Goal: Information Seeking & Learning: Find specific fact

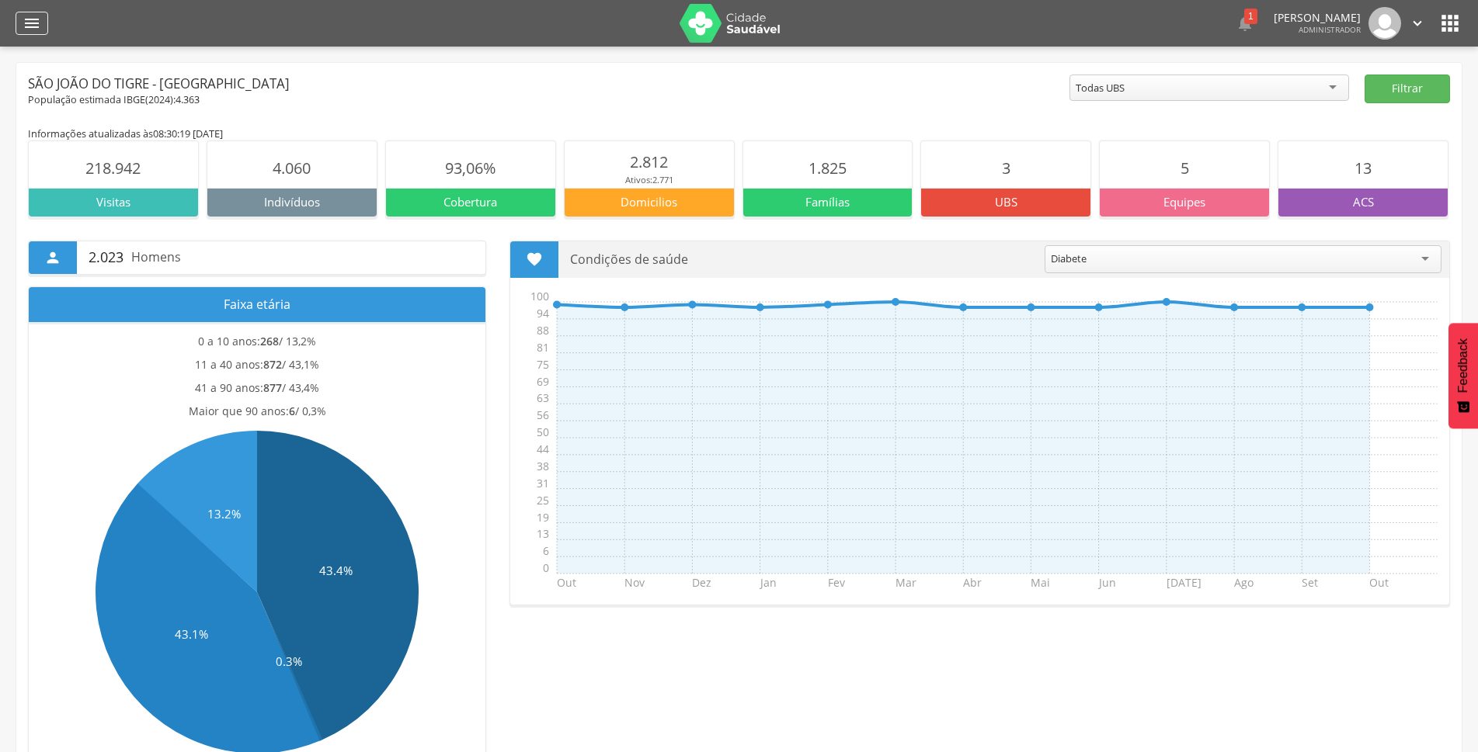
click at [30, 33] on div "" at bounding box center [32, 23] width 33 height 23
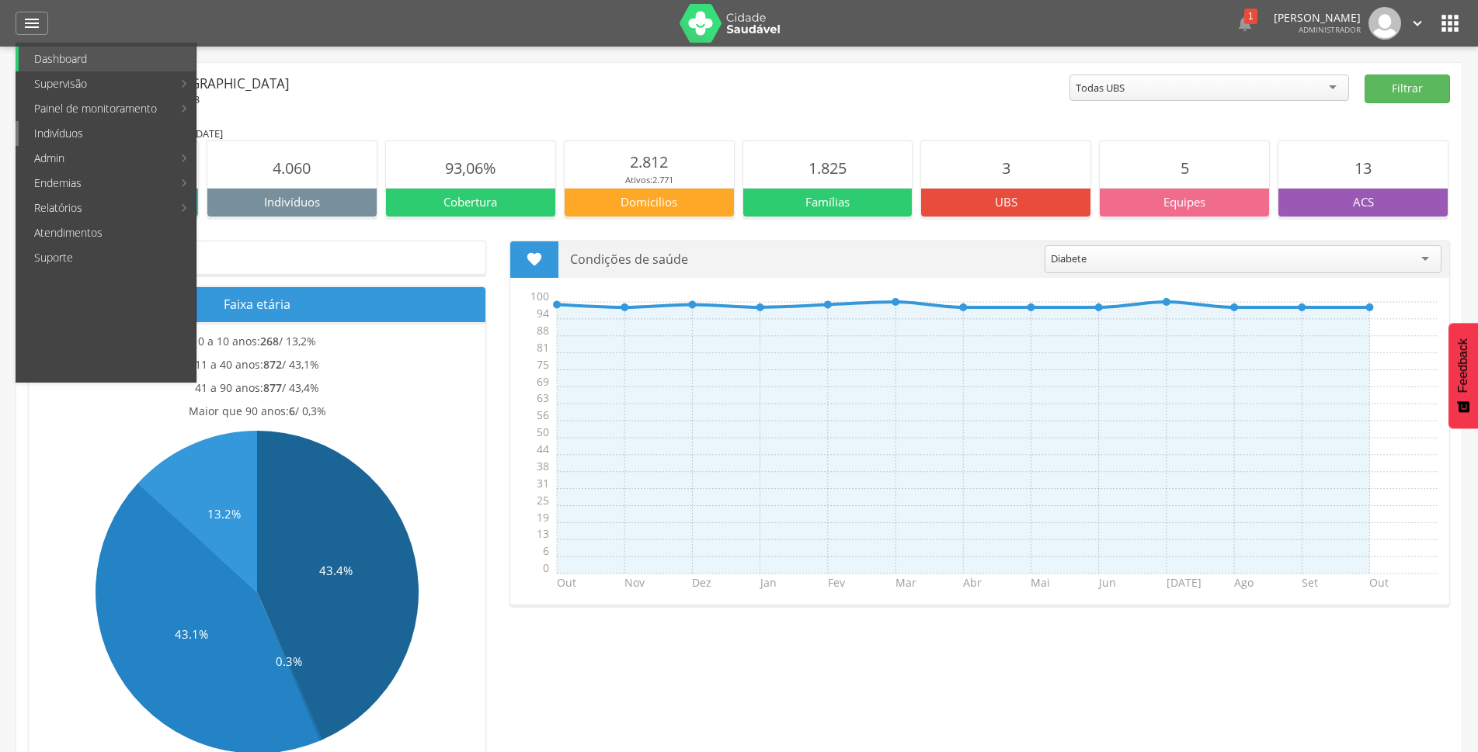
click at [68, 127] on link "Indivíduos" at bounding box center [107, 133] width 177 height 25
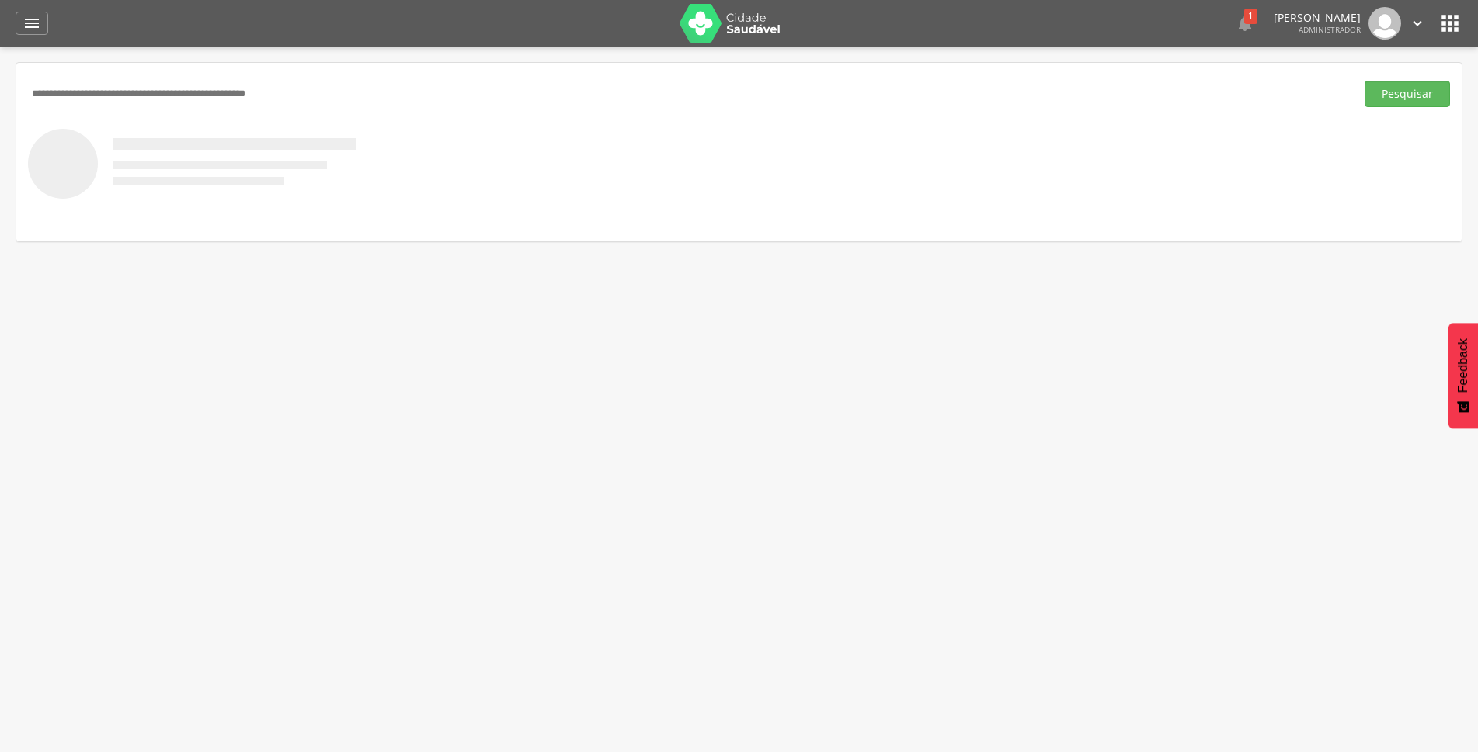
click at [158, 94] on input "text" at bounding box center [688, 94] width 1321 height 26
type input "**********"
click at [1364, 81] on button "Pesquisar" at bounding box center [1406, 94] width 85 height 26
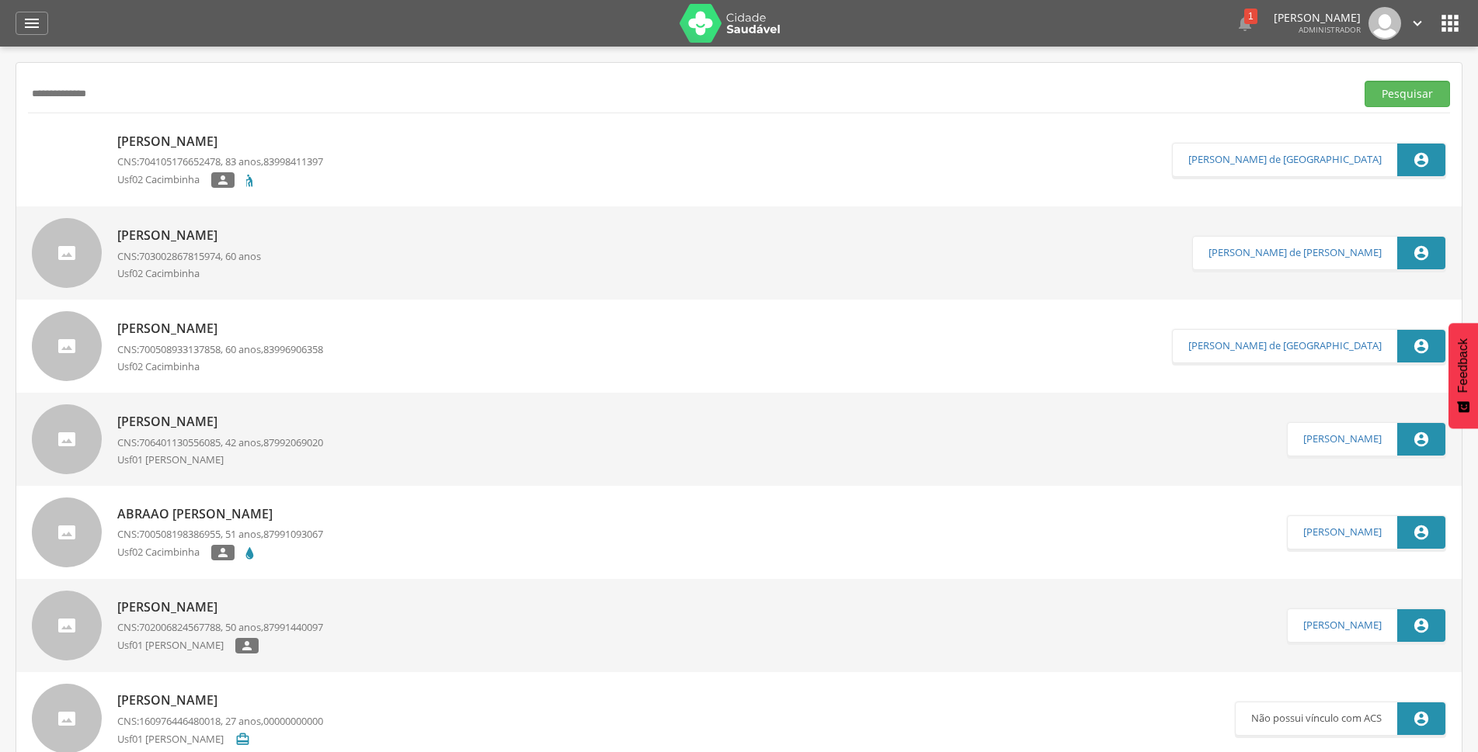
click at [179, 240] on p "[PERSON_NAME]" at bounding box center [189, 236] width 144 height 18
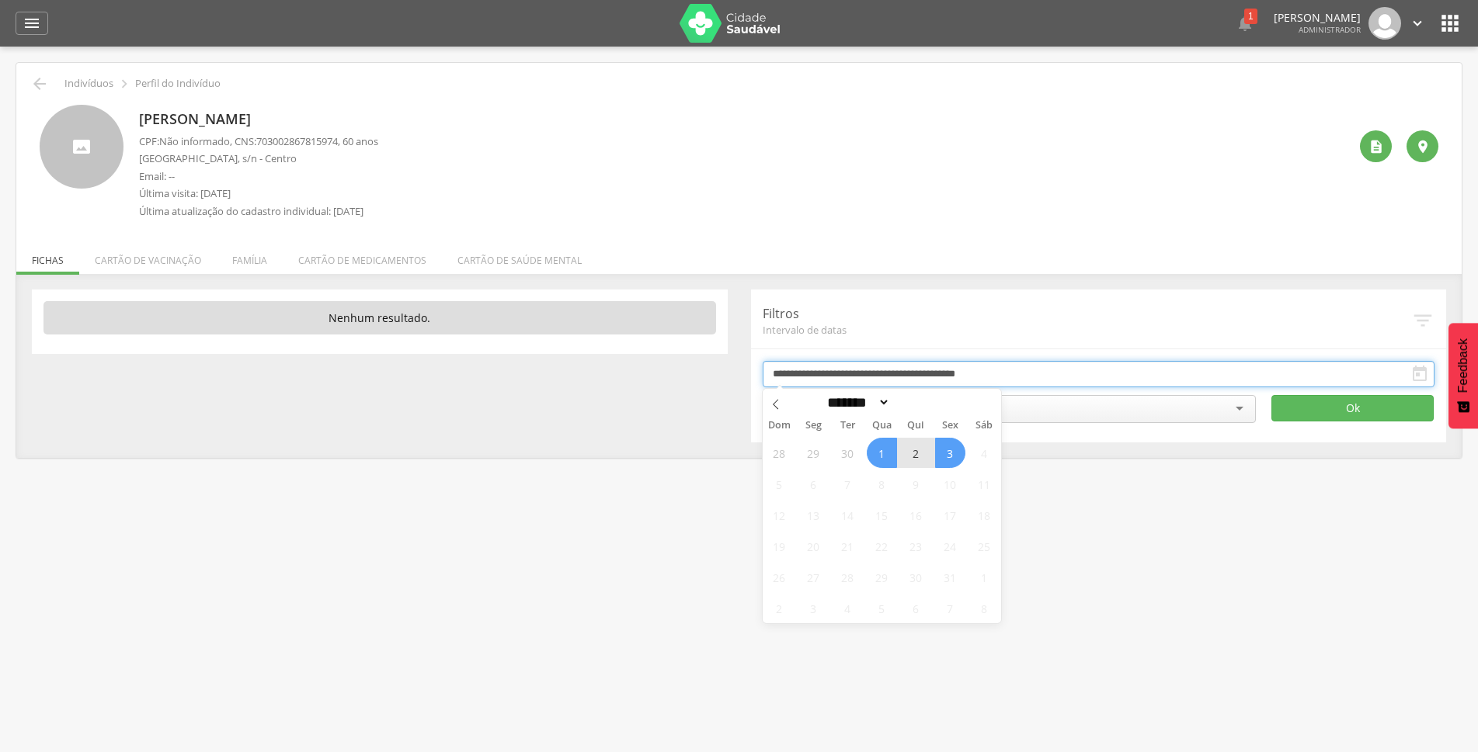
click at [877, 371] on input "**********" at bounding box center [1099, 374] width 672 height 26
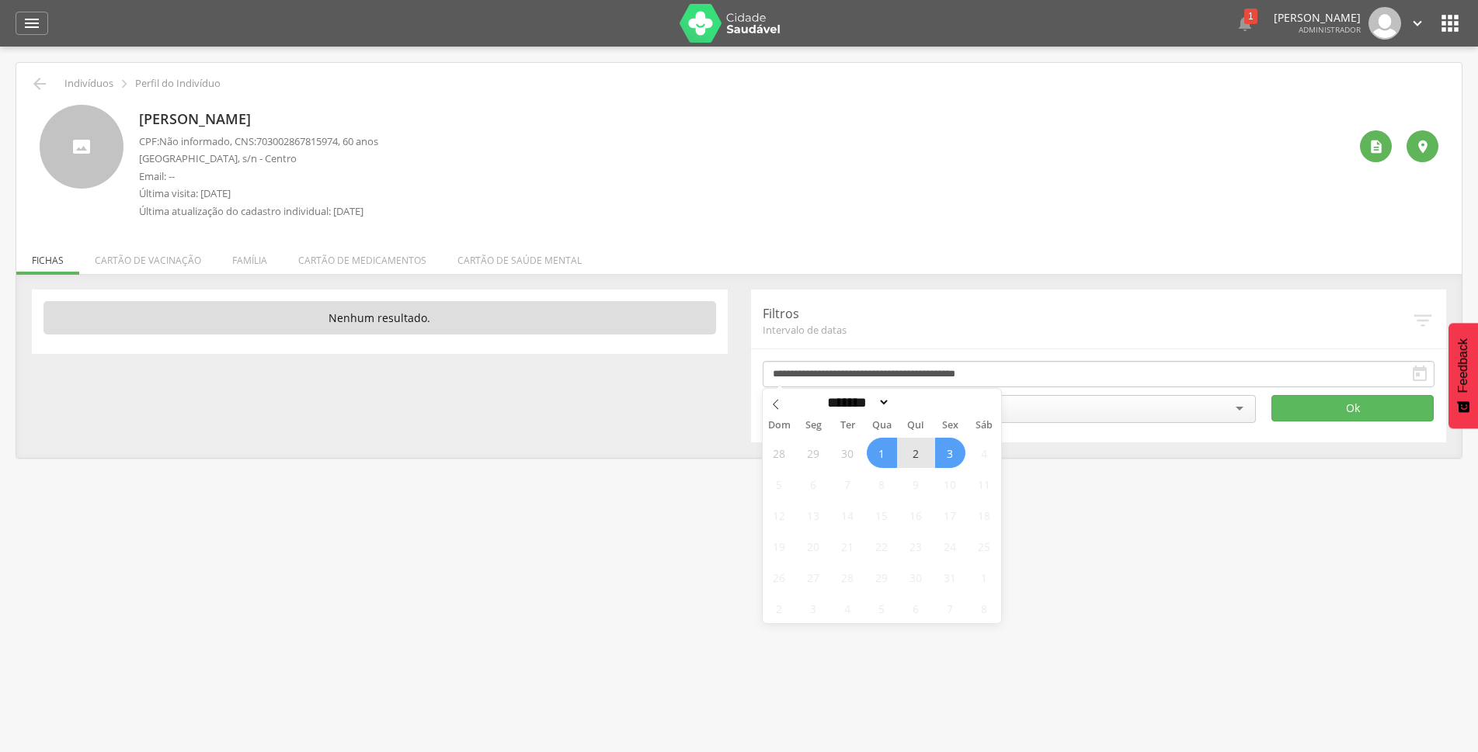
click at [948, 453] on span "3" at bounding box center [950, 453] width 30 height 30
type input "**********"
drag, startPoint x: 948, startPoint y: 453, endPoint x: 884, endPoint y: 452, distance: 64.5
click at [882, 453] on div "28 29 30 1 2 3 4 5 6 7 8 9 10 11 12 13 14 15 16 17 18 19 20 21 22 23 24 25 26 2…" at bounding box center [882, 530] width 239 height 186
click at [941, 412] on span at bounding box center [935, 407] width 11 height 9
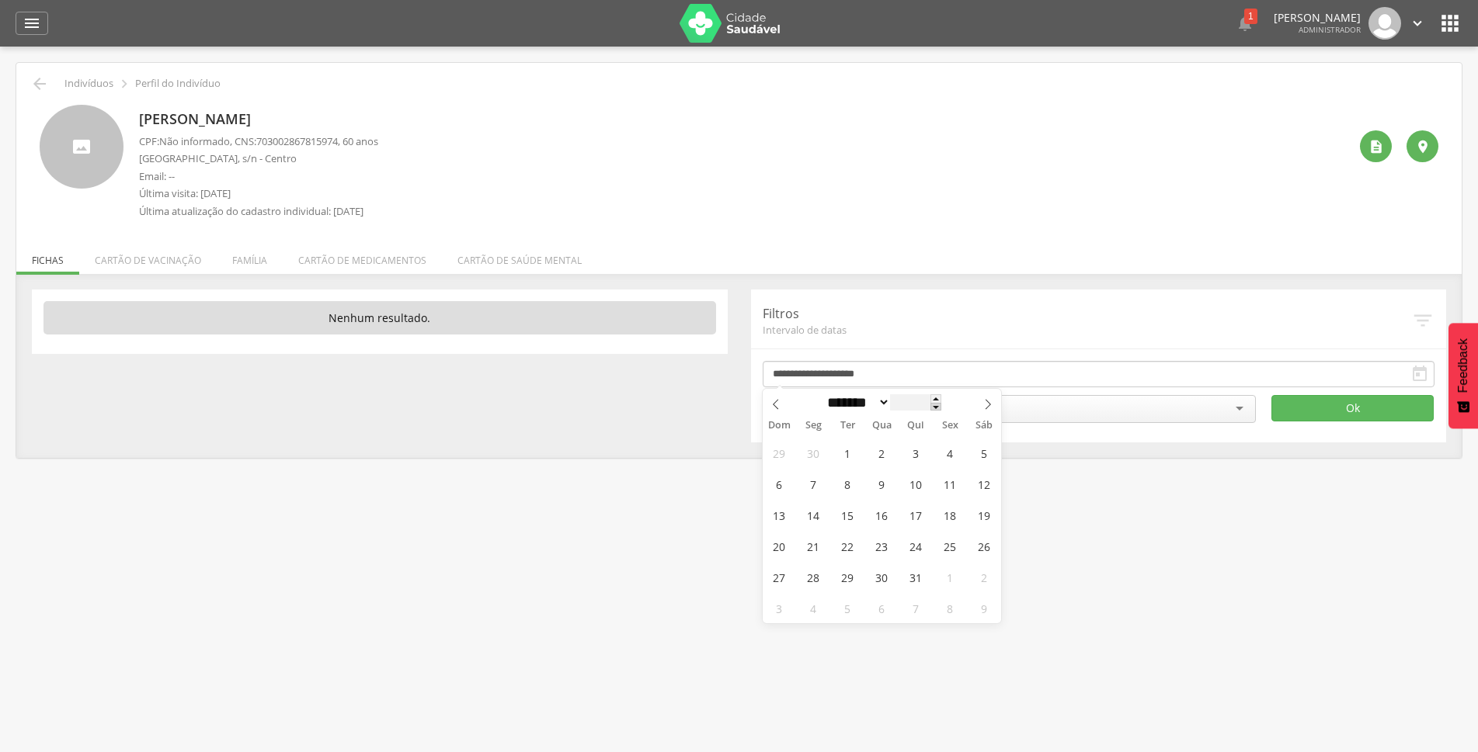
click at [941, 412] on span at bounding box center [935, 407] width 11 height 9
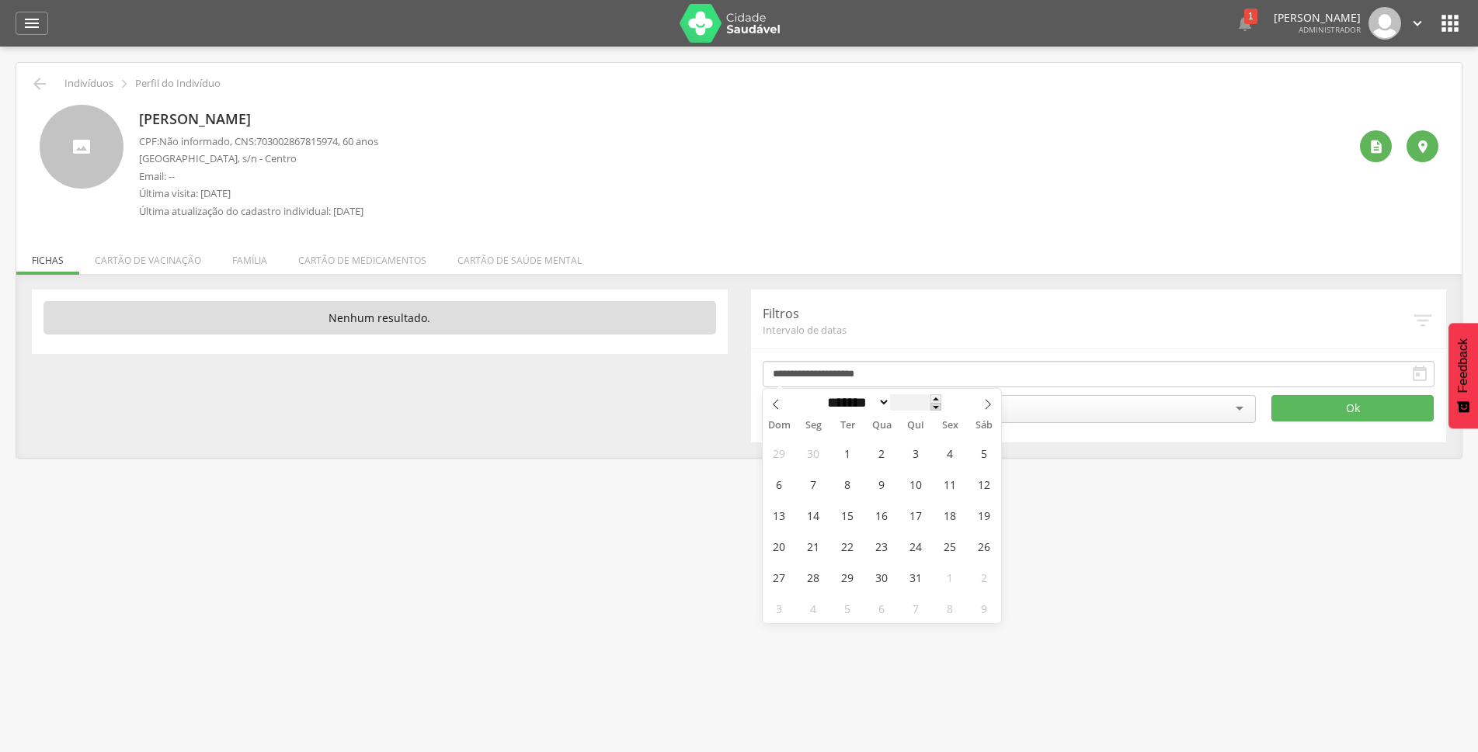
click at [941, 412] on span at bounding box center [935, 407] width 11 height 9
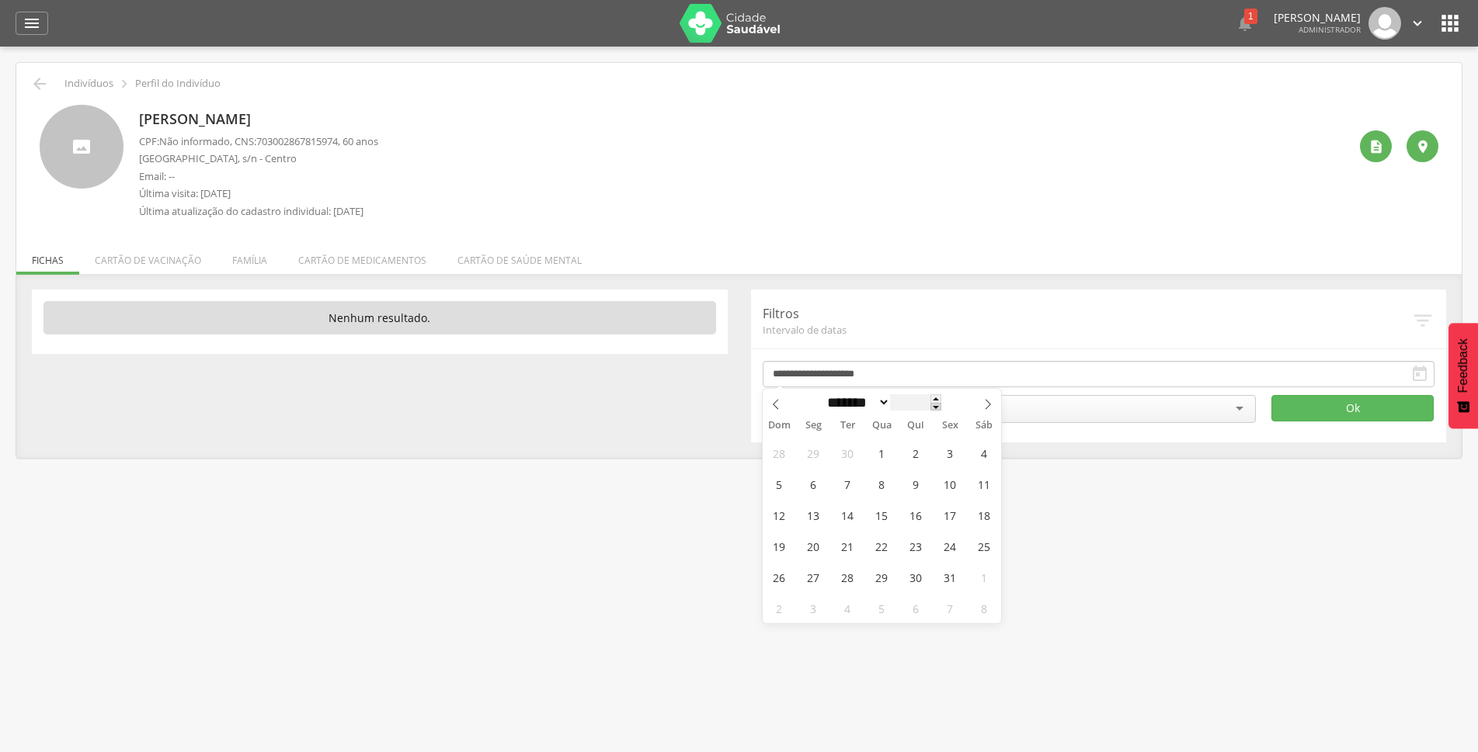
click at [941, 412] on span at bounding box center [935, 407] width 11 height 9
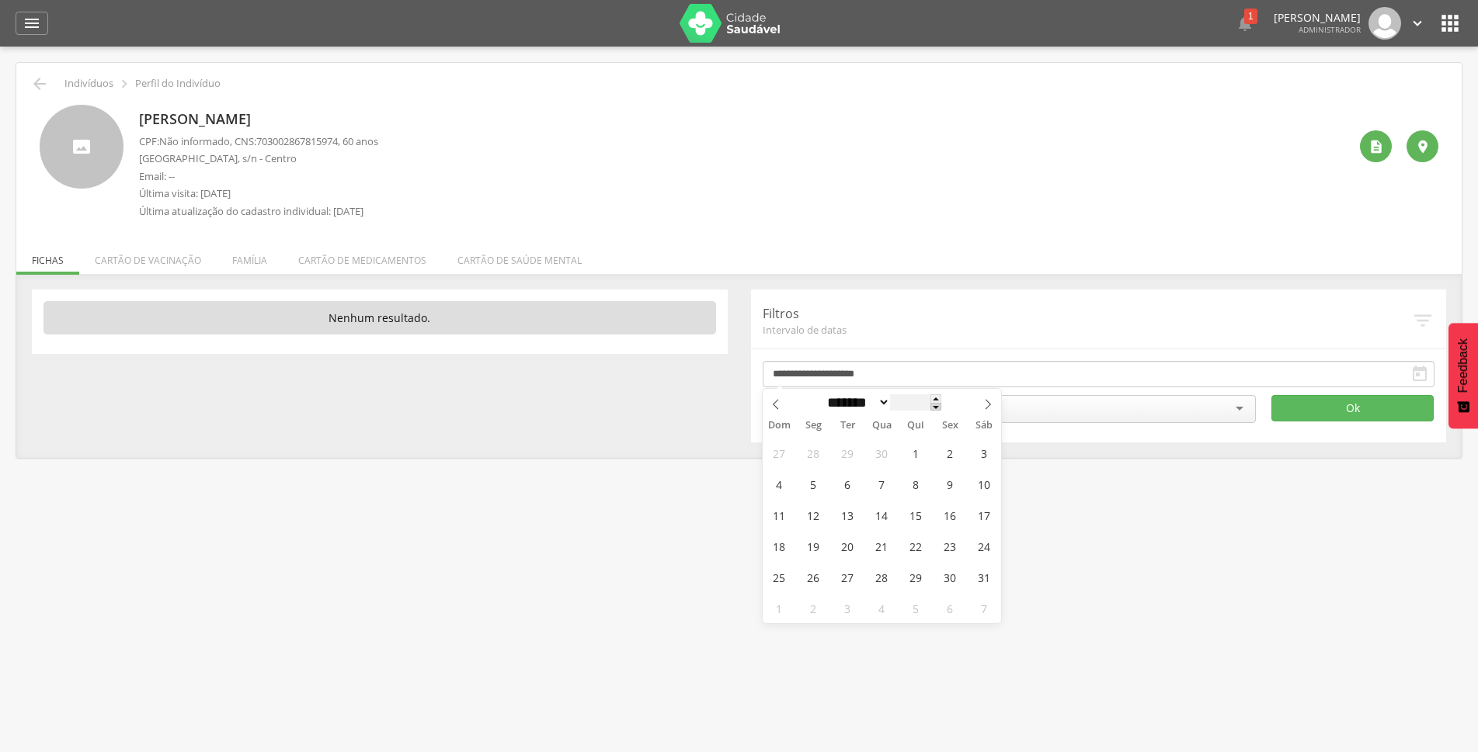
click at [941, 412] on span at bounding box center [935, 407] width 11 height 9
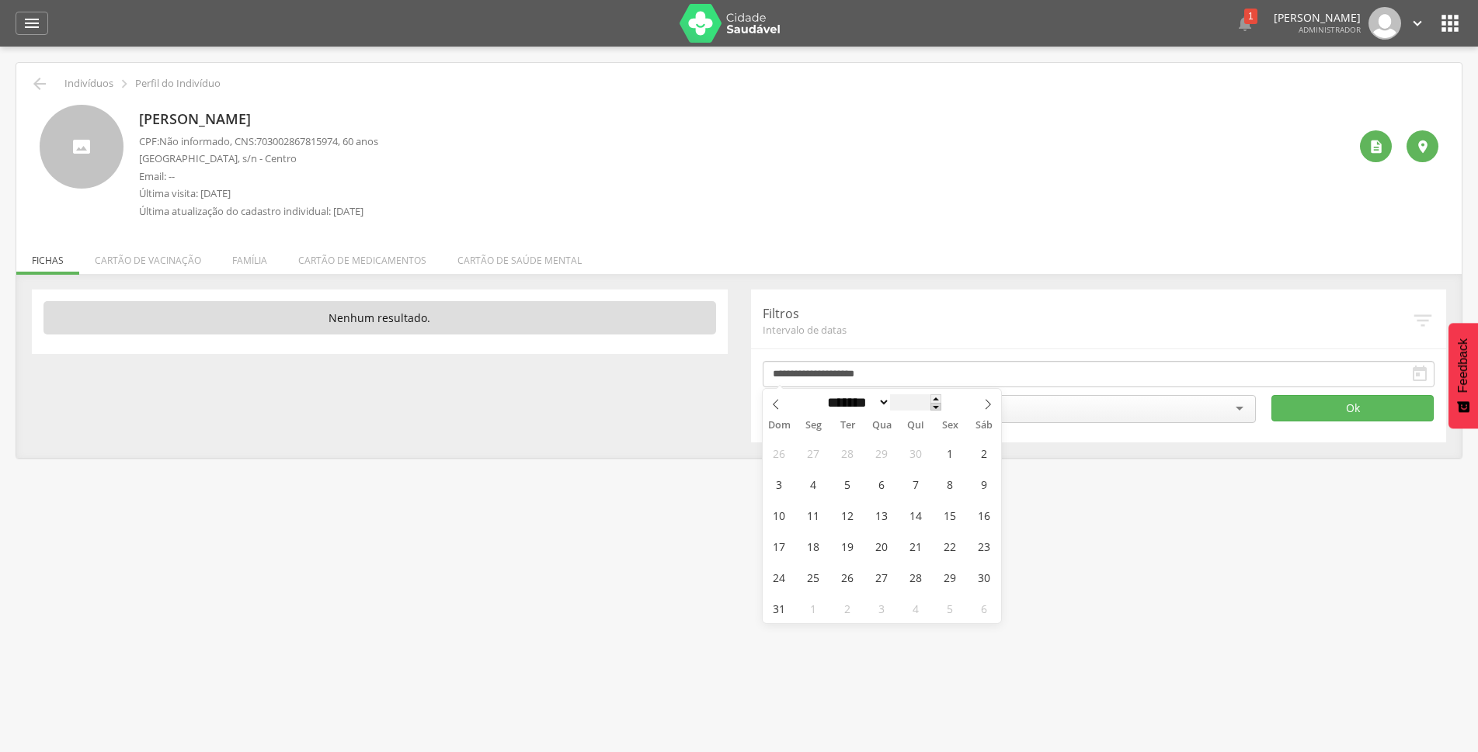
click at [941, 412] on span at bounding box center [935, 407] width 11 height 9
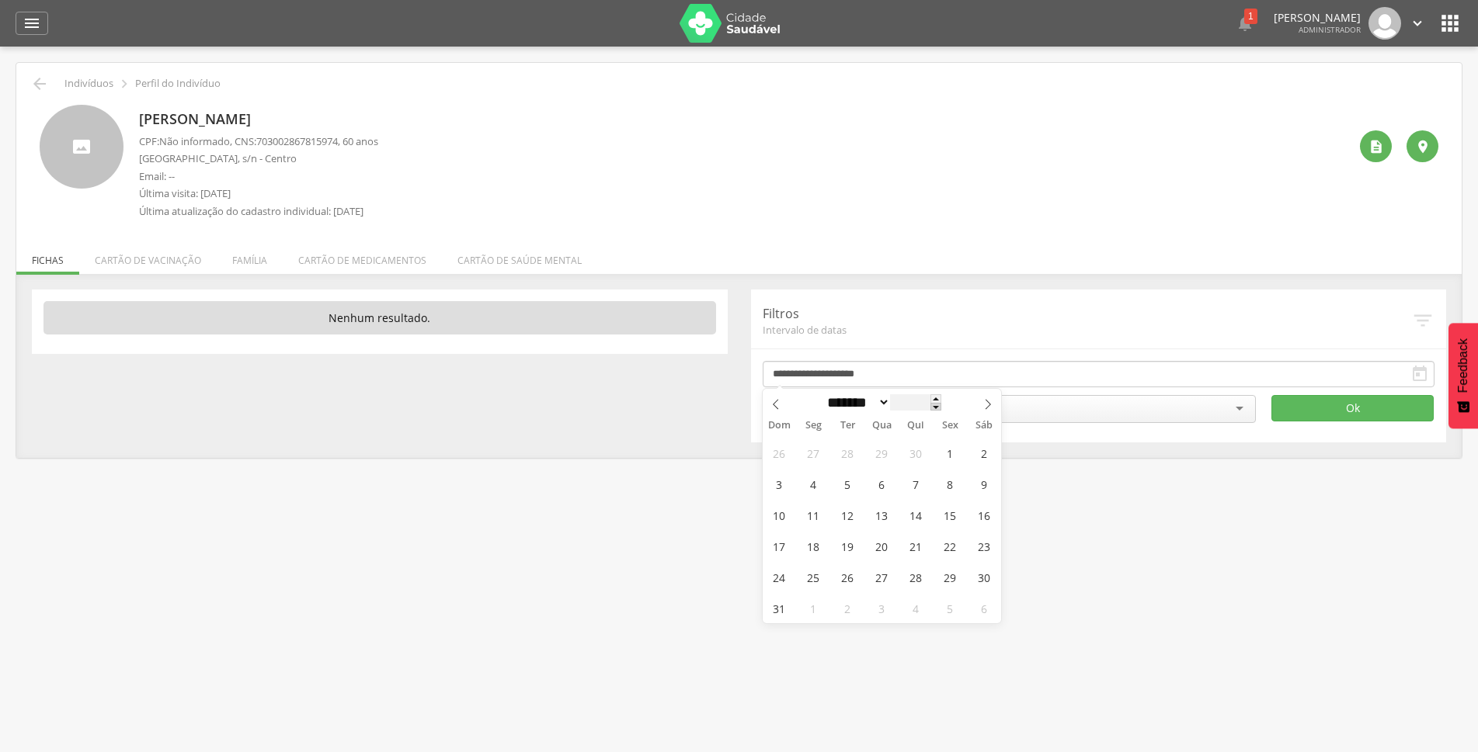
click at [941, 412] on span at bounding box center [935, 407] width 11 height 9
type input "****"
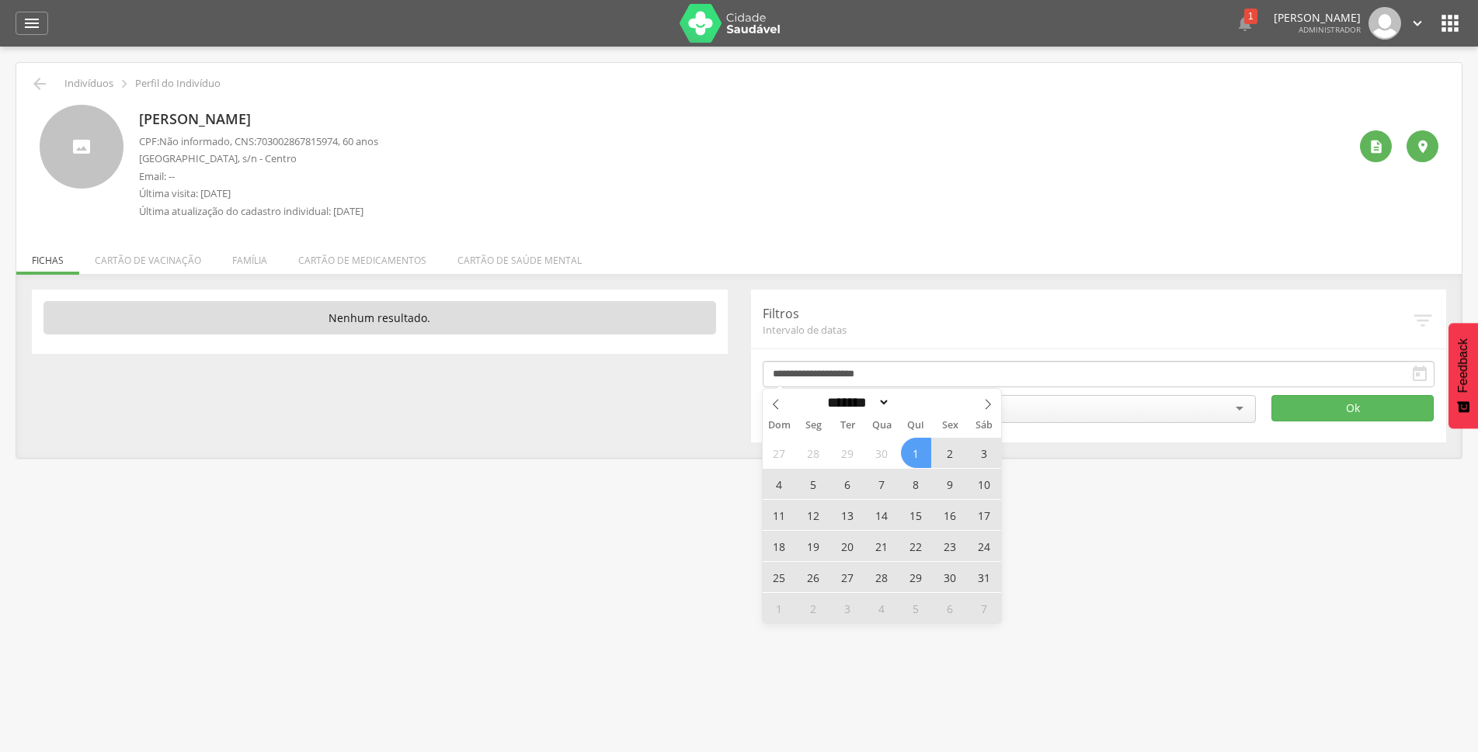
click at [922, 447] on span "1" at bounding box center [916, 453] width 30 height 30
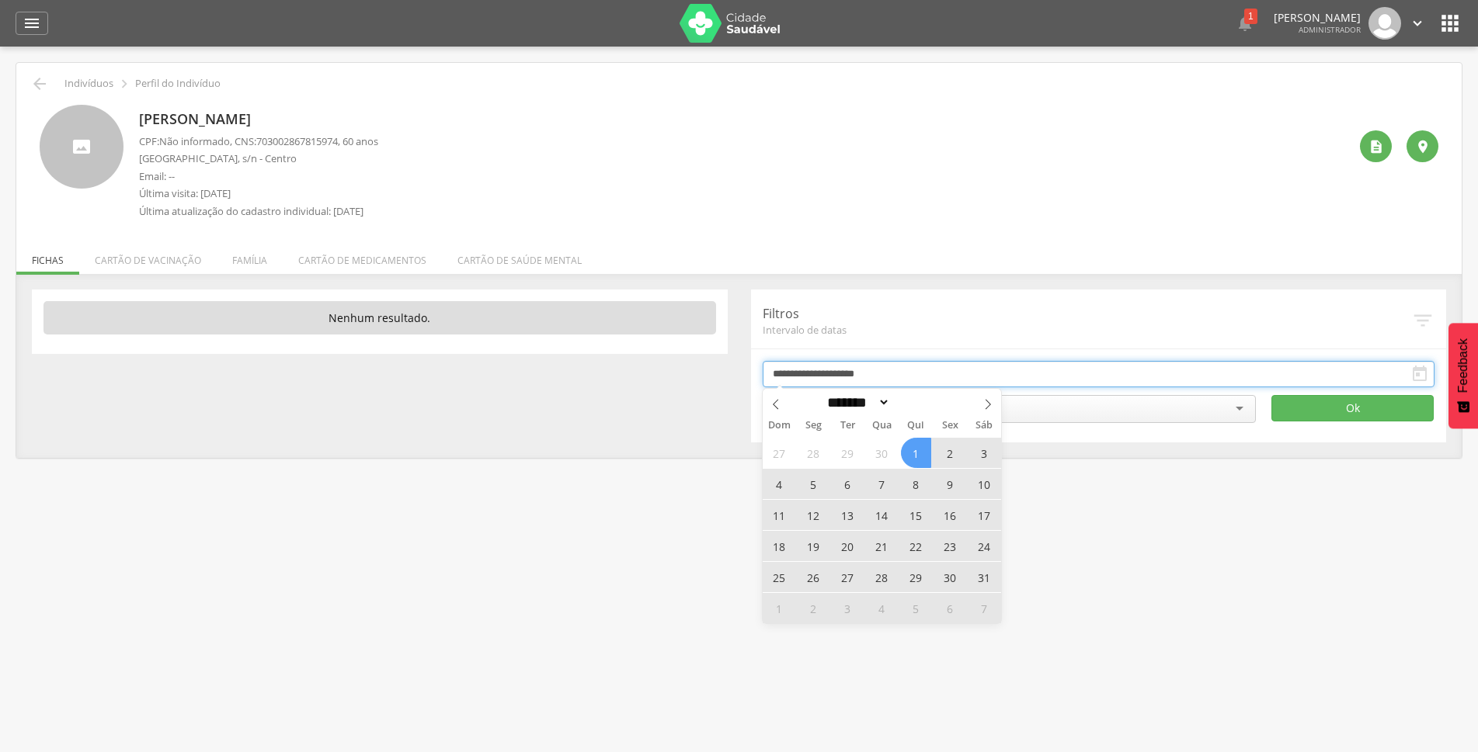
type input "**********"
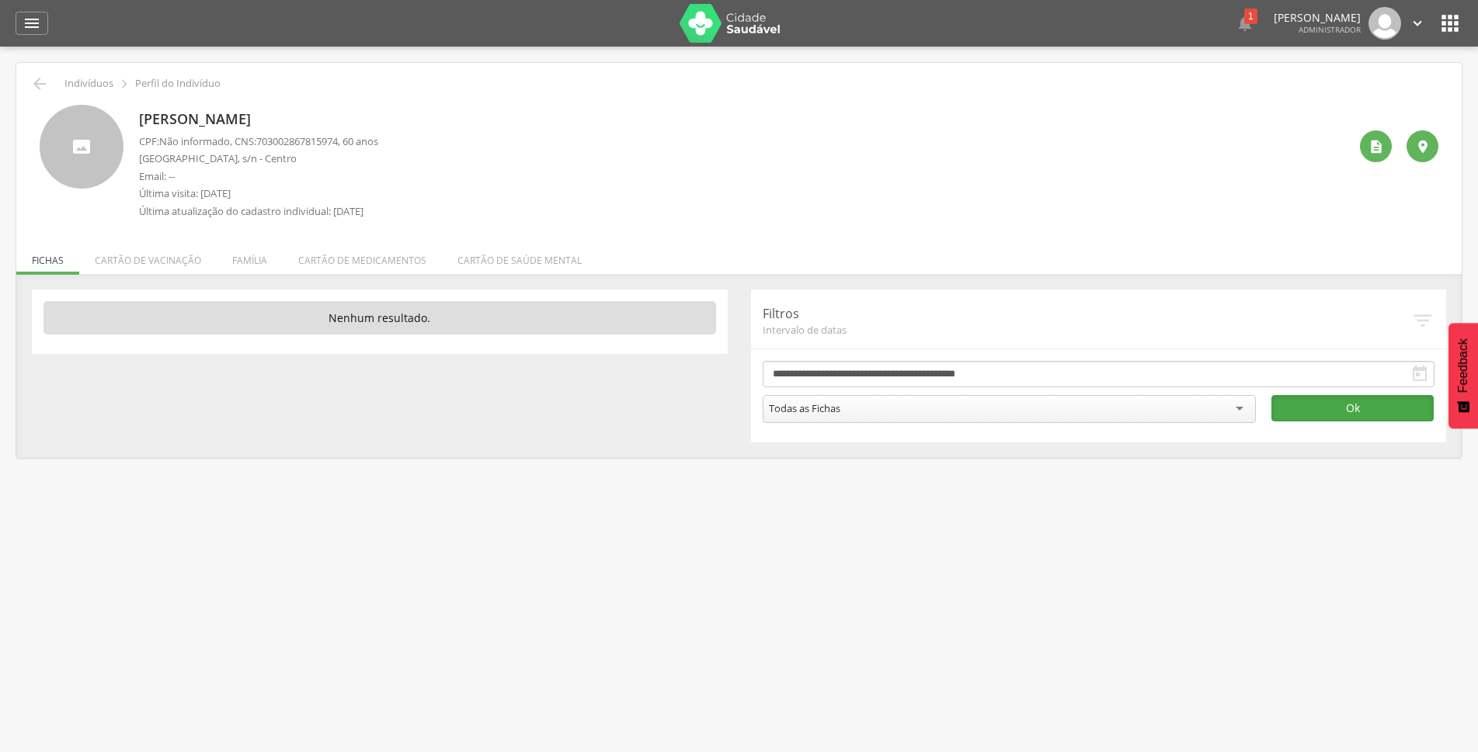
click at [1387, 415] on button "Ok" at bounding box center [1352, 408] width 162 height 26
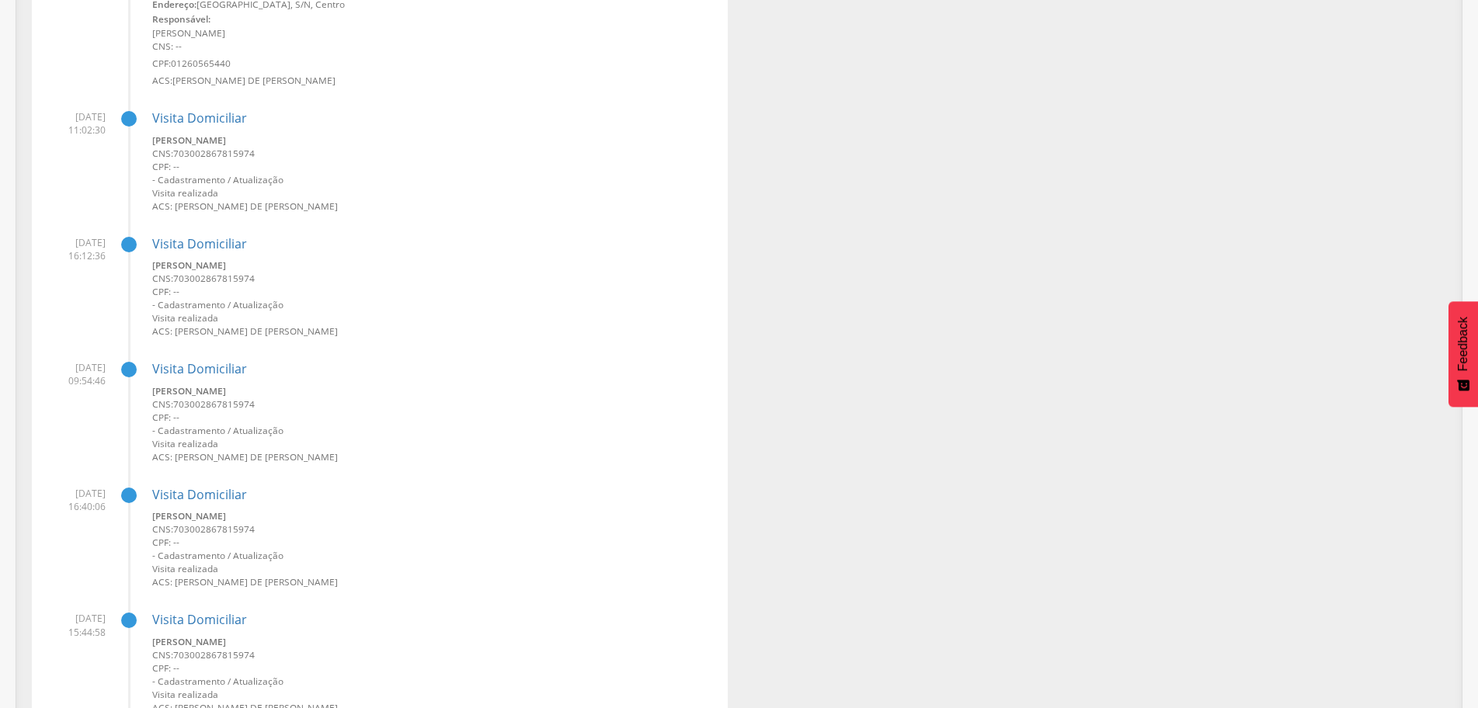
scroll to position [5016, 0]
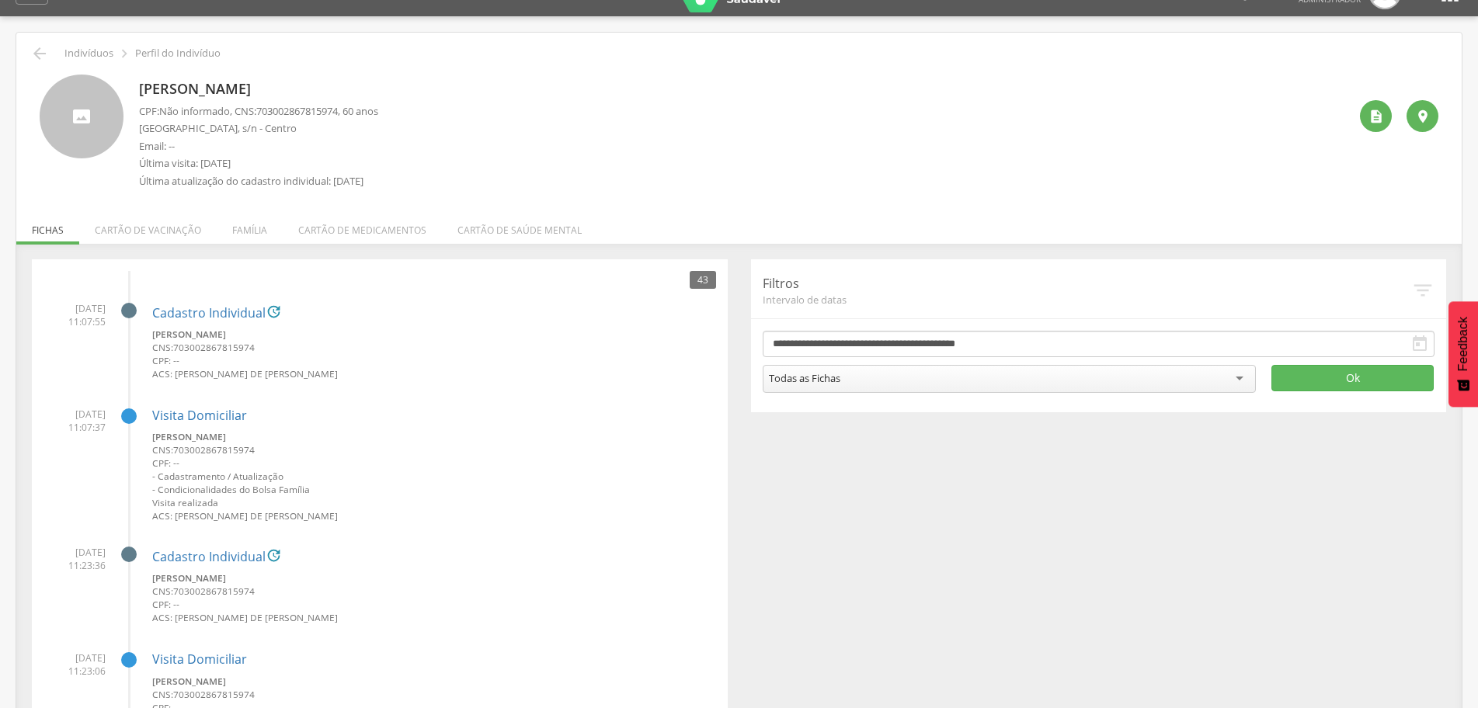
scroll to position [0, 0]
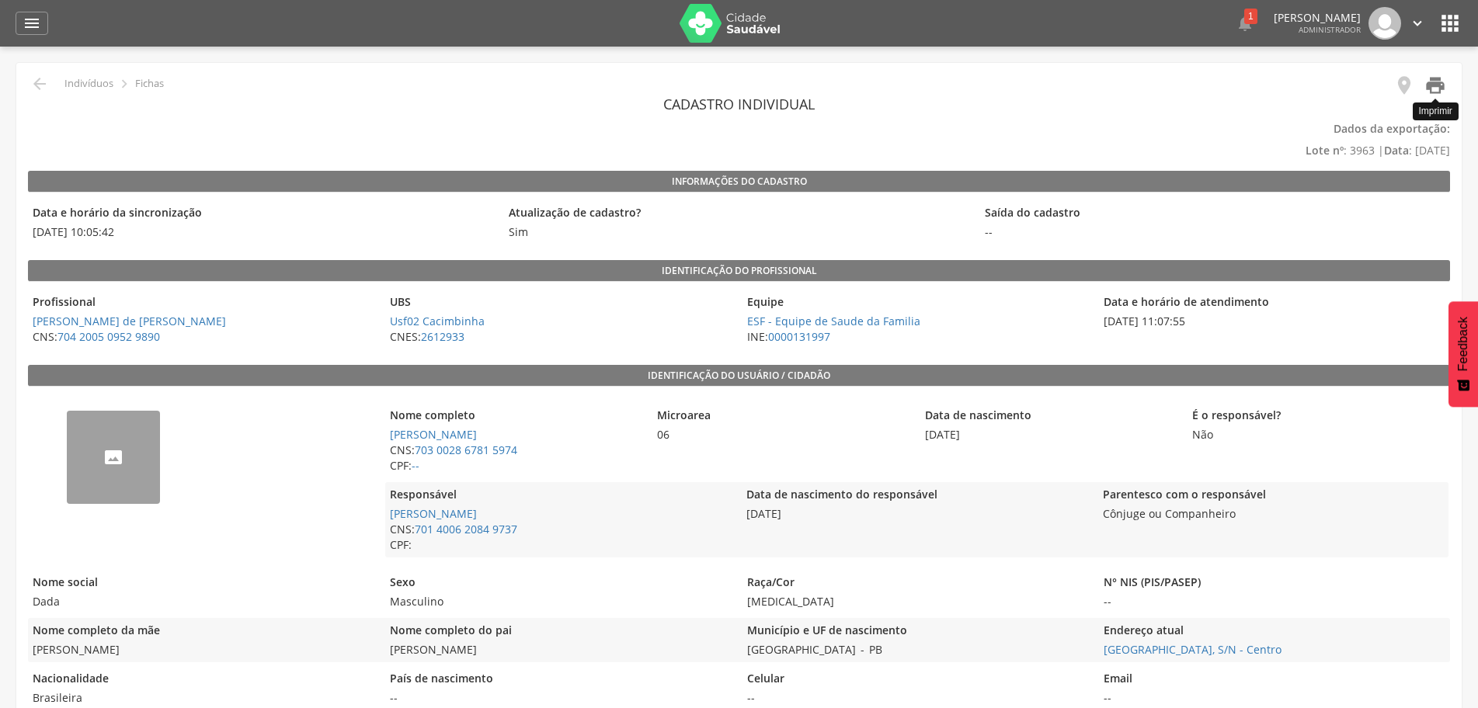
click at [1434, 92] on icon "" at bounding box center [1435, 86] width 22 height 22
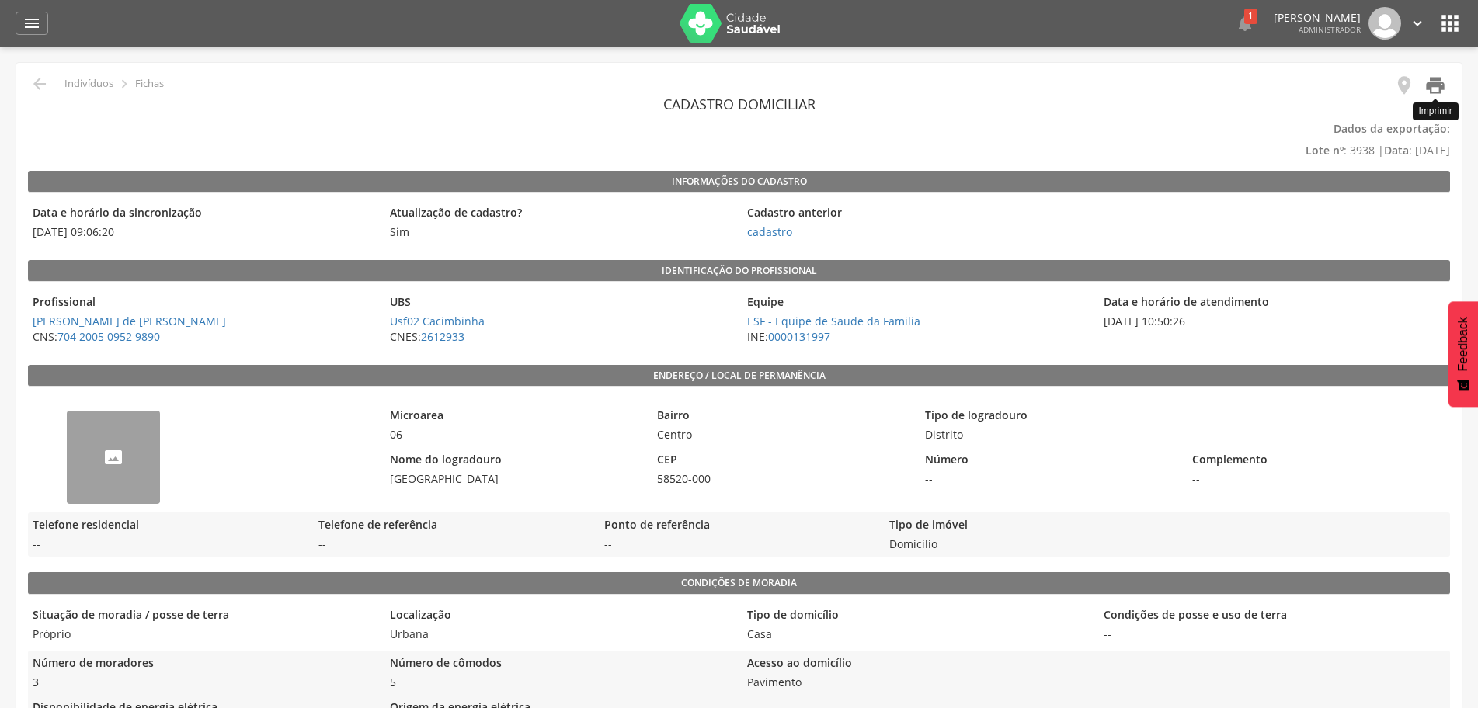
click at [1438, 83] on icon "" at bounding box center [1435, 86] width 22 height 22
click at [1431, 92] on icon "" at bounding box center [1435, 86] width 22 height 22
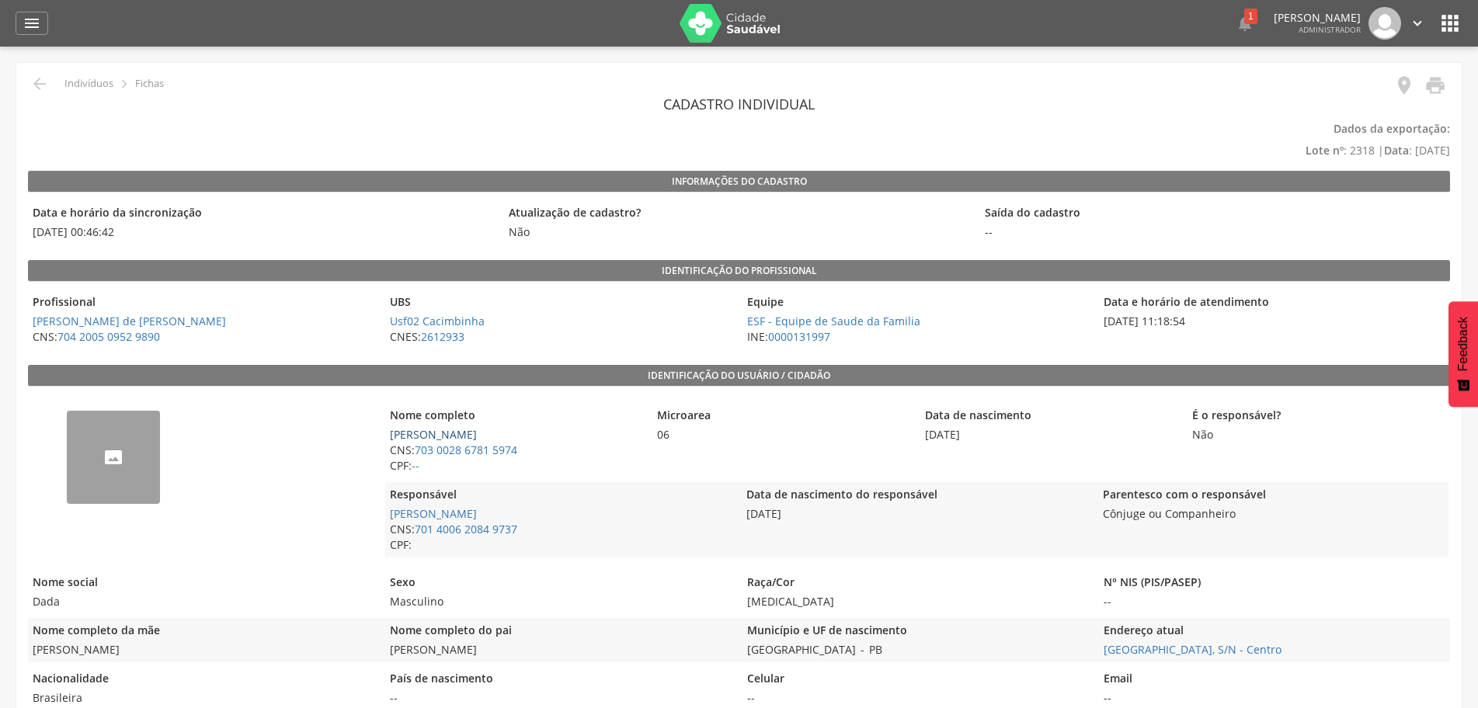
drag, startPoint x: 509, startPoint y: 435, endPoint x: 389, endPoint y: 436, distance: 119.6
click at [389, 436] on span "[PERSON_NAME]" at bounding box center [515, 435] width 260 height 16
copy link "[PERSON_NAME]"
click at [1438, 90] on icon "" at bounding box center [1435, 86] width 22 height 22
